Goal: Task Accomplishment & Management: Use online tool/utility

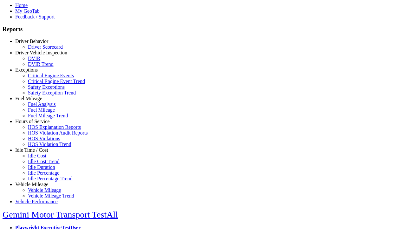
click at [37, 72] on link "Exceptions" at bounding box center [26, 69] width 23 height 5
click at [41, 90] on link "Safety Exceptions" at bounding box center [46, 86] width 37 height 5
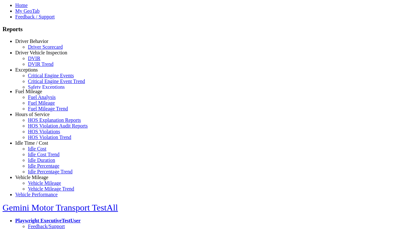
scroll to position [23, 0]
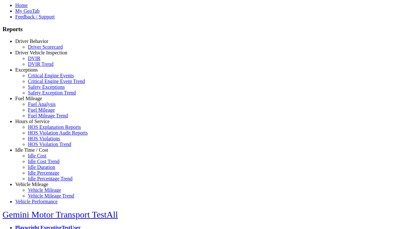
select select
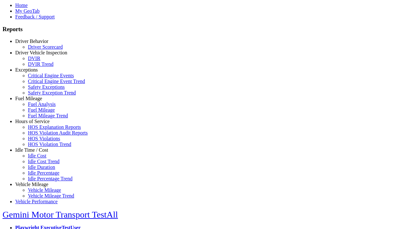
select select
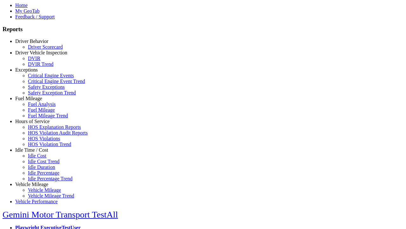
select select
